Goal: Information Seeking & Learning: Learn about a topic

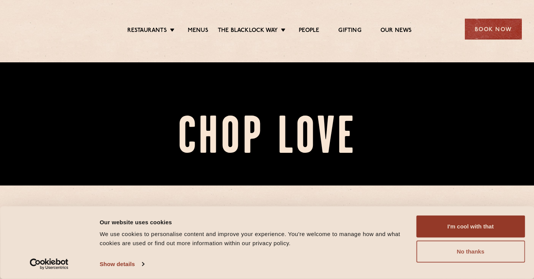
scroll to position [93, 0]
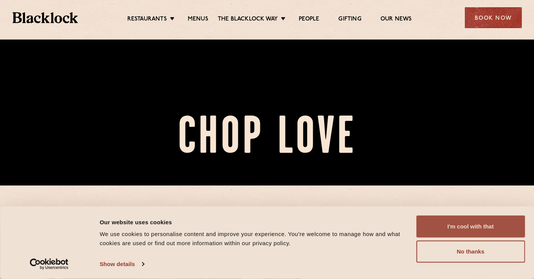
click at [468, 230] on button "I'm cool with that" at bounding box center [470, 226] width 109 height 22
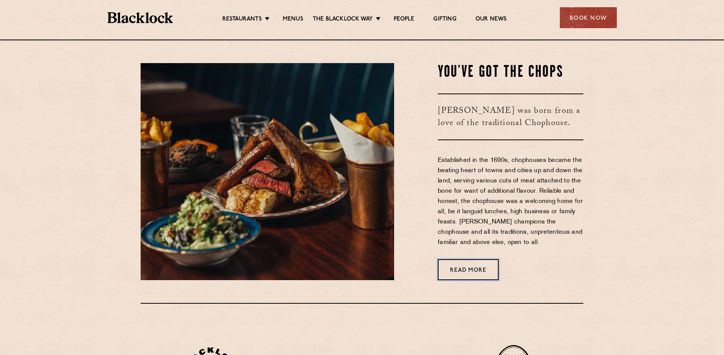
scroll to position [294, 0]
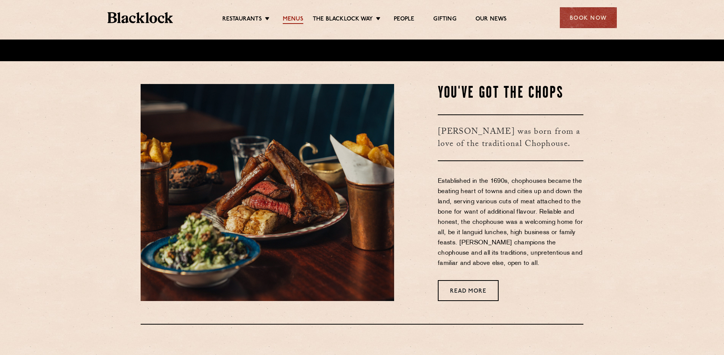
click at [285, 17] on link "Menus" at bounding box center [293, 20] width 21 height 8
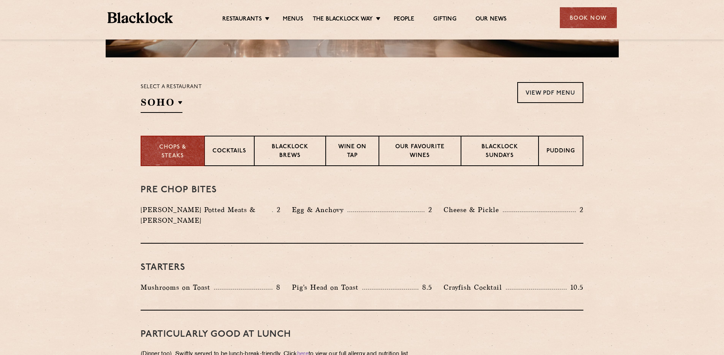
scroll to position [243, 0]
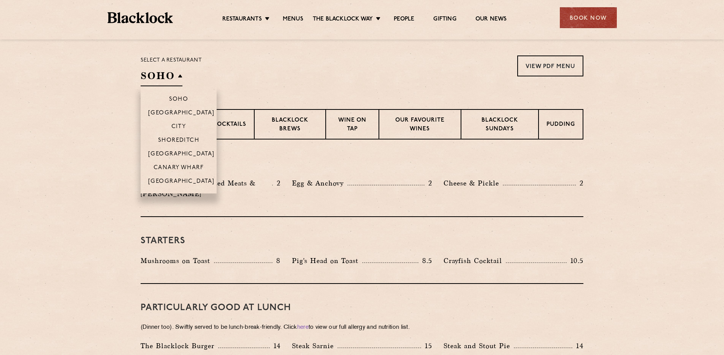
click at [164, 82] on h2 "SOHO" at bounding box center [162, 77] width 42 height 17
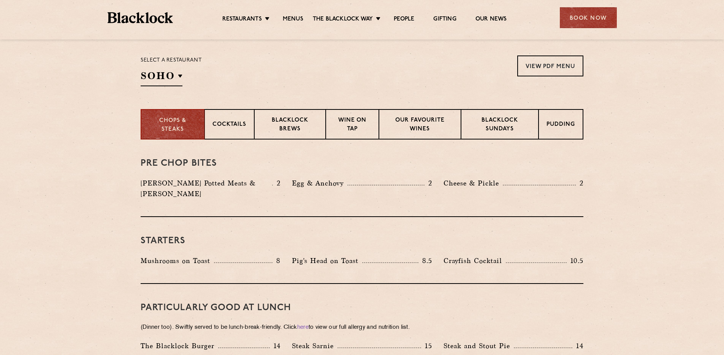
click at [254, 76] on div "Select a restaurant SOHO Soho Birmingham City Shoreditch Covent Garden Canary W…" at bounding box center [362, 70] width 443 height 31
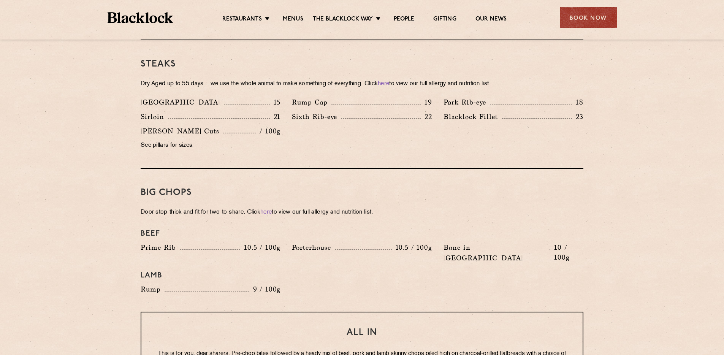
scroll to position [679, 0]
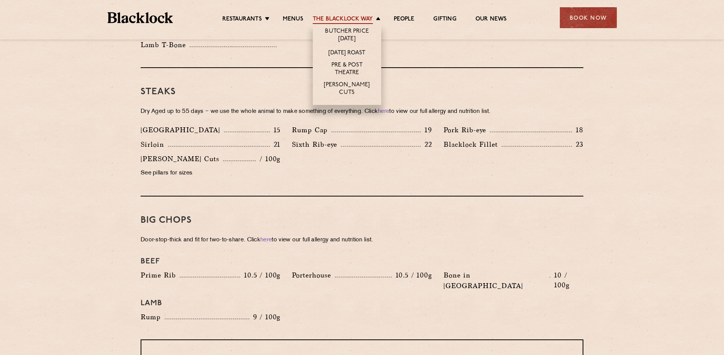
click at [340, 16] on link "The Blacklock Way" at bounding box center [343, 20] width 60 height 8
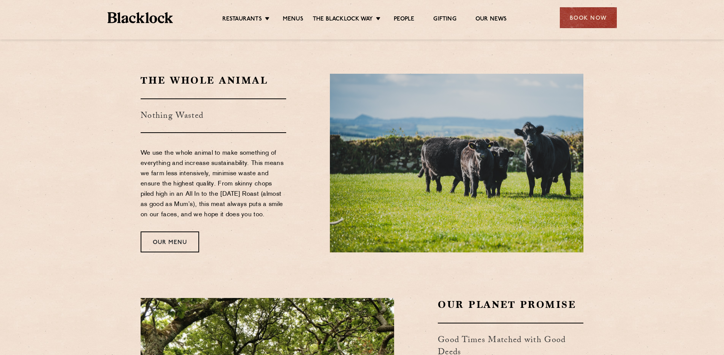
scroll to position [609, 0]
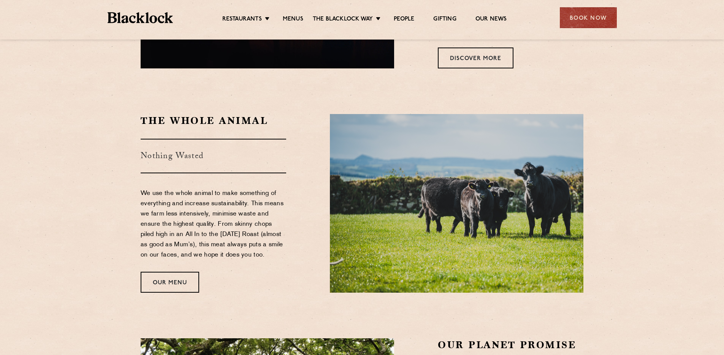
click at [391, 19] on li "People" at bounding box center [404, 20] width 40 height 8
click at [410, 19] on link "People" at bounding box center [404, 20] width 21 height 8
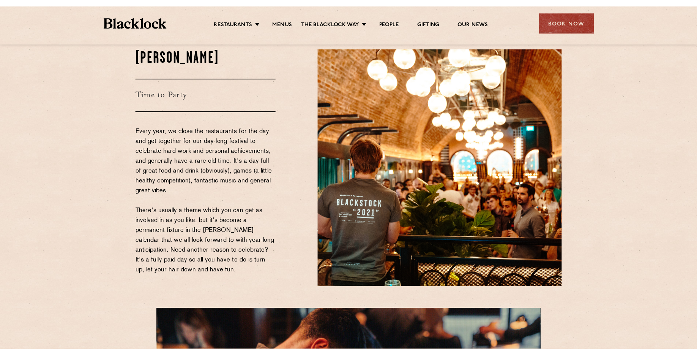
scroll to position [1399, 0]
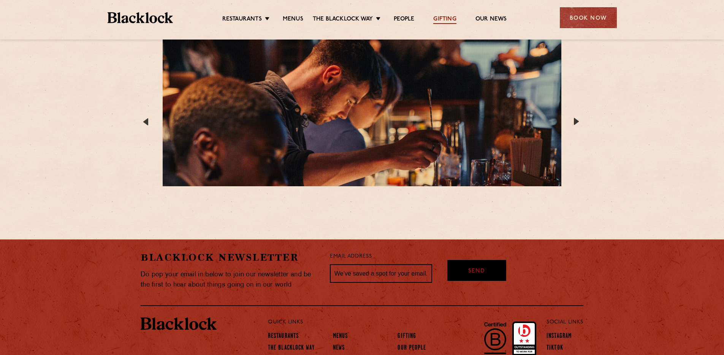
click at [440, 16] on link "Gifting" at bounding box center [444, 20] width 23 height 8
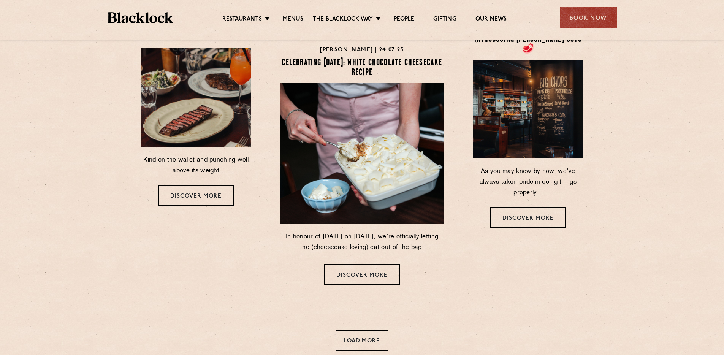
scroll to position [484, 0]
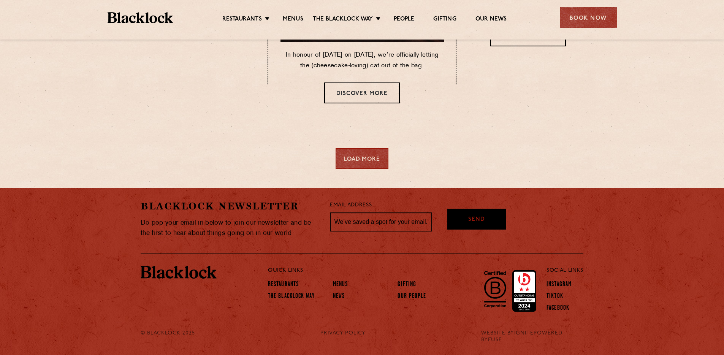
click at [360, 158] on div "Load More" at bounding box center [361, 158] width 53 height 21
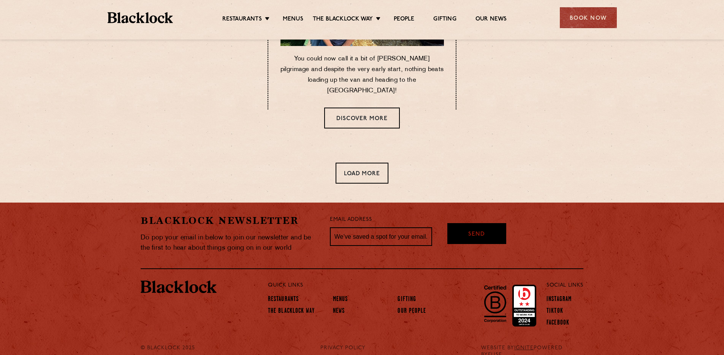
scroll to position [1018, 0]
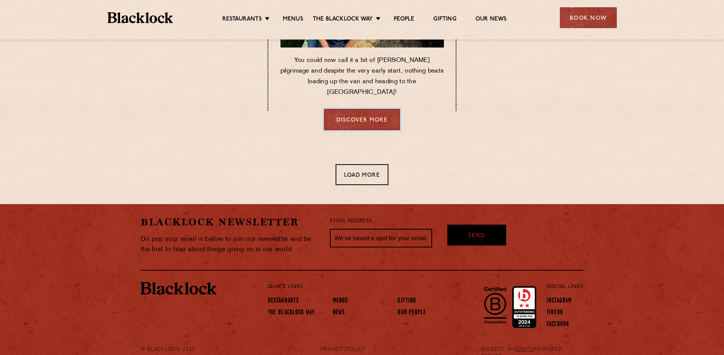
click at [363, 124] on link "Discover more" at bounding box center [362, 119] width 76 height 21
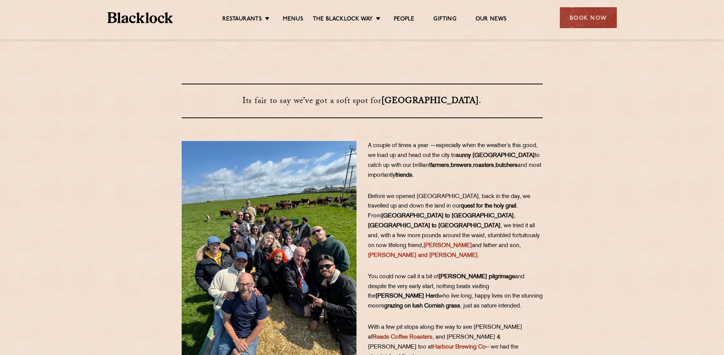
click at [114, 22] on img at bounding box center [141, 17] width 66 height 11
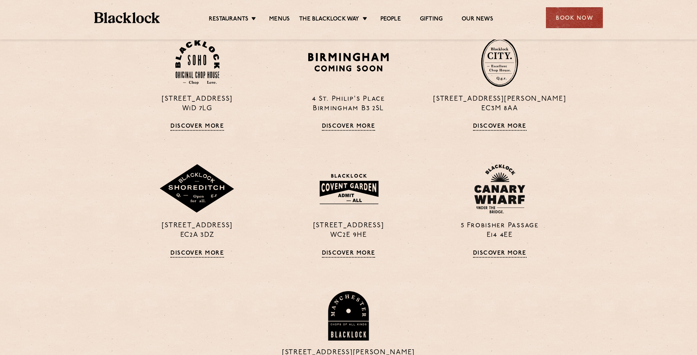
scroll to position [985, 0]
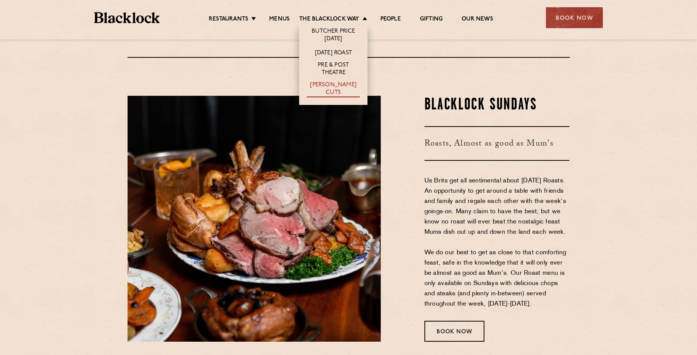
click at [332, 87] on link "[PERSON_NAME] Cuts" at bounding box center [333, 89] width 53 height 16
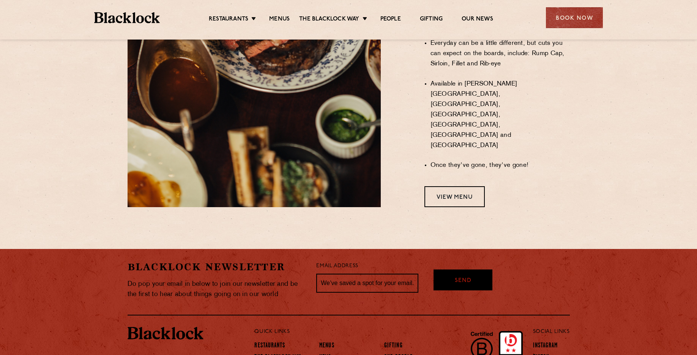
scroll to position [645, 0]
